Goal: Information Seeking & Learning: Understand process/instructions

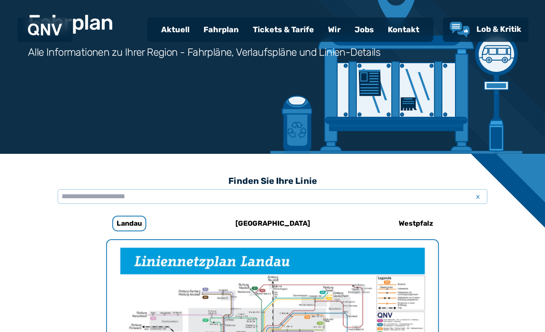
scroll to position [94, 0]
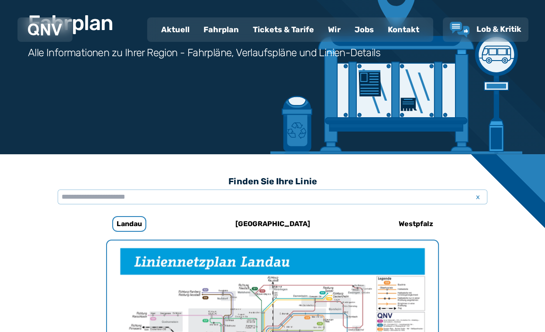
click at [222, 28] on div "Fahrplan" at bounding box center [220, 29] width 49 height 23
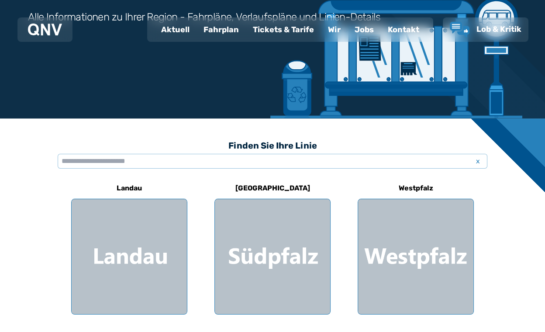
scroll to position [131, 0]
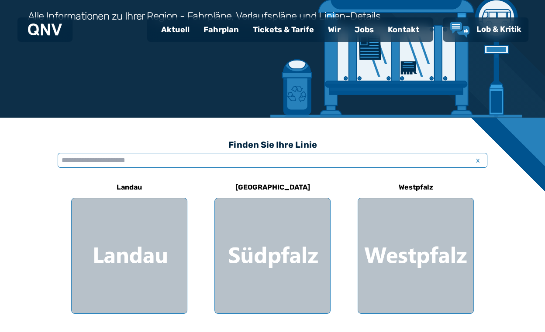
click at [136, 163] on input "text" at bounding box center [272, 160] width 429 height 15
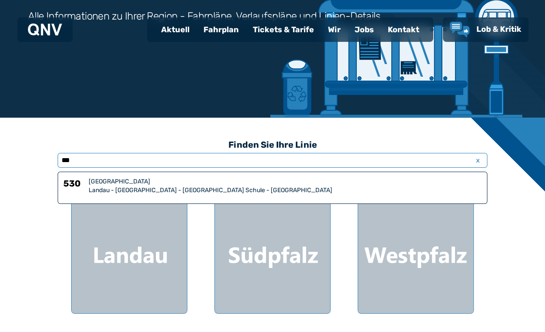
type input "***"
click at [151, 188] on div "Landau - [GEOGRAPHIC_DATA] - [GEOGRAPHIC_DATA] Schule - [GEOGRAPHIC_DATA]" at bounding box center [285, 190] width 393 height 9
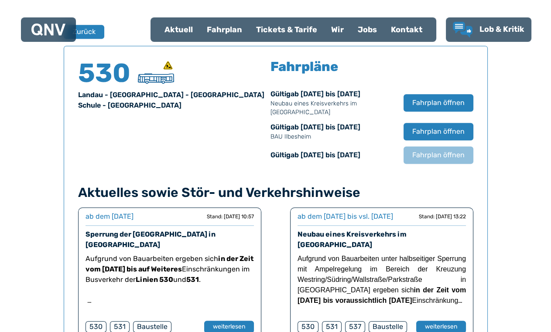
scroll to position [575, 0]
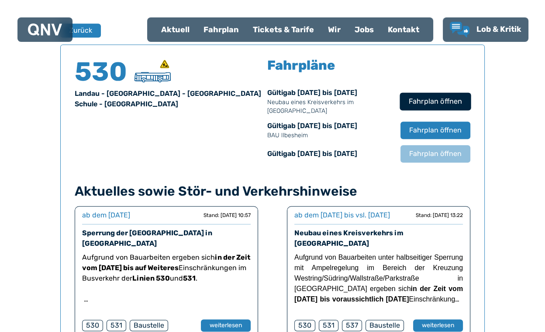
click at [431, 101] on span "Fahrplan öffnen" at bounding box center [434, 101] width 53 height 10
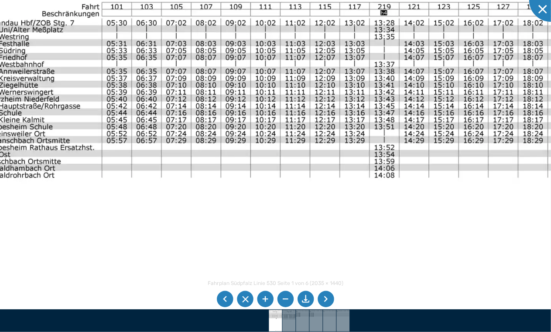
click at [286, 130] on img at bounding box center [367, 221] width 787 height 557
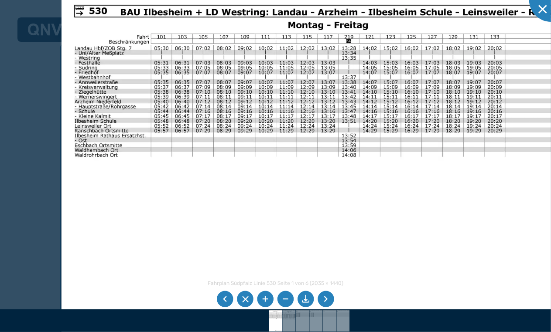
click at [328, 298] on li at bounding box center [326, 299] width 17 height 17
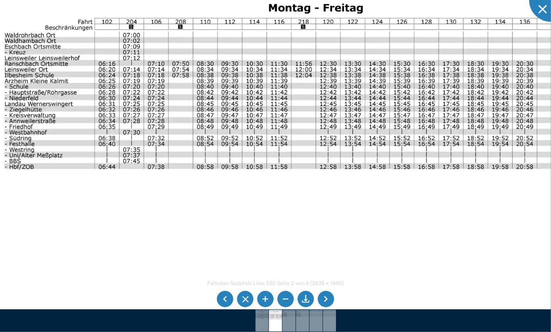
click at [167, 156] on img at bounding box center [314, 199] width 650 height 460
